Goal: Find specific page/section: Find specific page/section

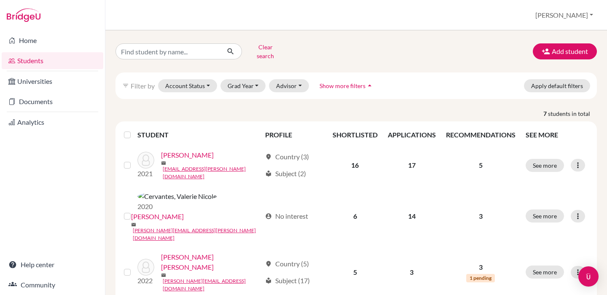
click at [169, 49] on input "Find student by name..." at bounding box center [167, 51] width 104 height 16
type input "m"
type input "[PERSON_NAME]"
click at [230, 48] on button "submit" at bounding box center [230, 51] width 22 height 16
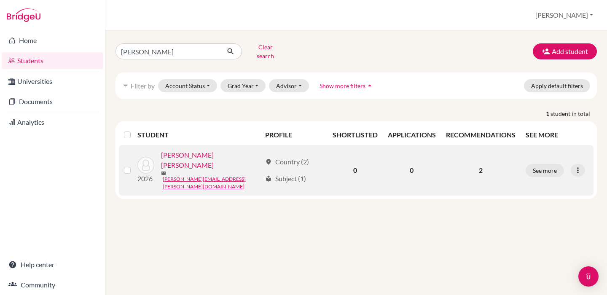
click at [221, 153] on link "[PERSON_NAME] [PERSON_NAME]" at bounding box center [211, 160] width 100 height 20
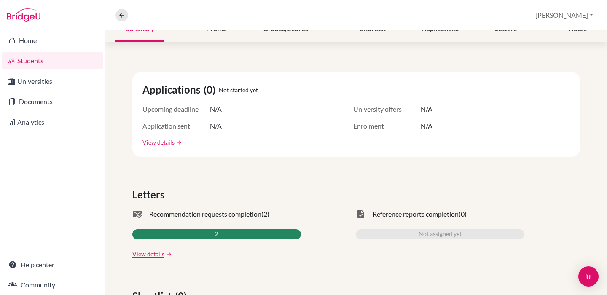
scroll to position [120, 0]
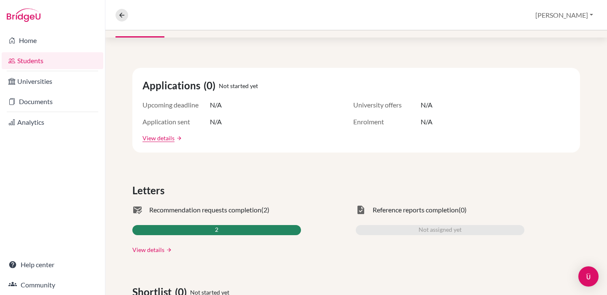
click at [142, 249] on link "View details" at bounding box center [148, 249] width 32 height 9
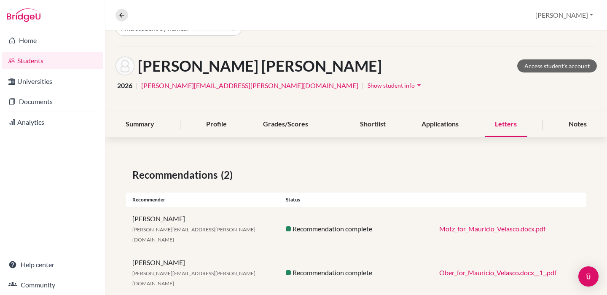
scroll to position [20, 0]
